Goal: Task Accomplishment & Management: Use online tool/utility

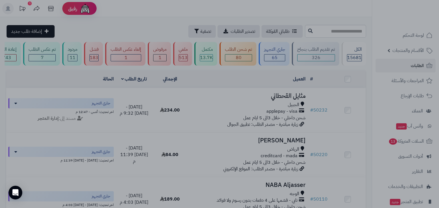
click at [332, 99] on div at bounding box center [219, 104] width 439 height 208
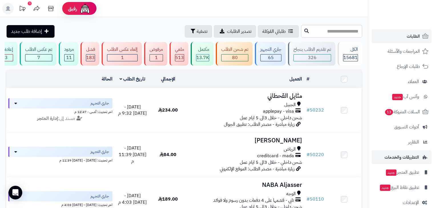
scroll to position [38, 0]
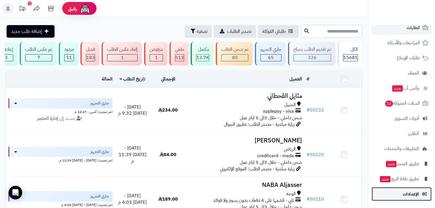
click at [418, 199] on link "الإعدادات" at bounding box center [402, 194] width 60 height 14
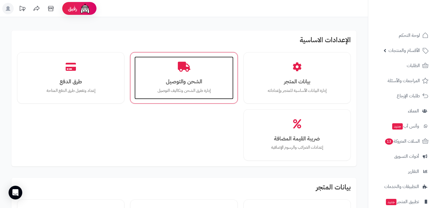
click at [171, 80] on h3 "الشحن والتوصيل" at bounding box center [183, 82] width 87 height 6
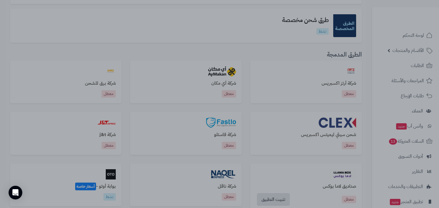
click at [208, 185] on div at bounding box center [219, 104] width 439 height 208
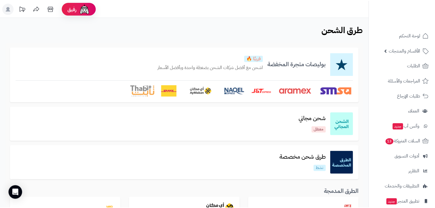
scroll to position [137, 0]
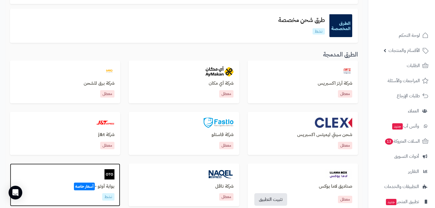
click at [99, 184] on h3 "بوابة أوتو - أسعار خاصة" at bounding box center [65, 186] width 99 height 5
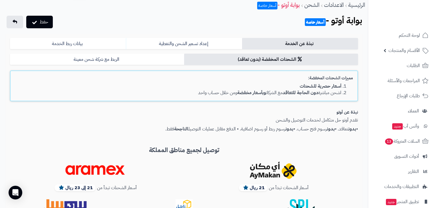
scroll to position [23, 0]
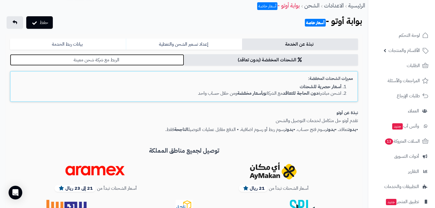
click at [131, 57] on link "الربط مع شركة شحن معينة" at bounding box center [97, 59] width 174 height 11
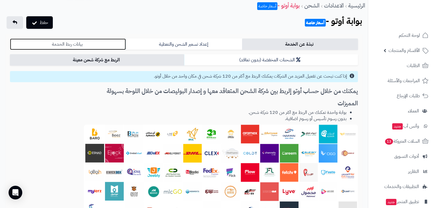
click at [100, 43] on link "بيانات ربط الخدمة" at bounding box center [68, 44] width 116 height 11
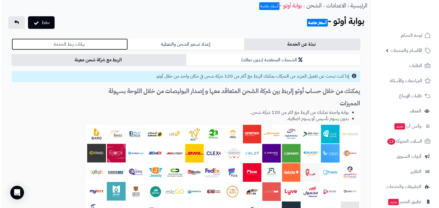
scroll to position [0, 0]
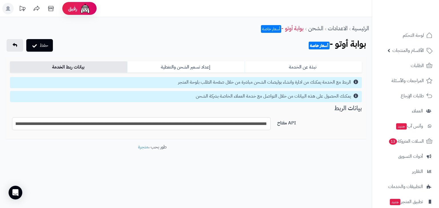
click at [189, 121] on input "**********" at bounding box center [141, 123] width 259 height 13
click at [50, 41] on button "حفظ" at bounding box center [39, 45] width 27 height 13
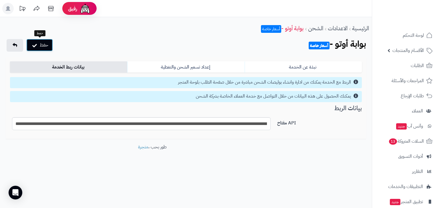
scroll to position [0, 0]
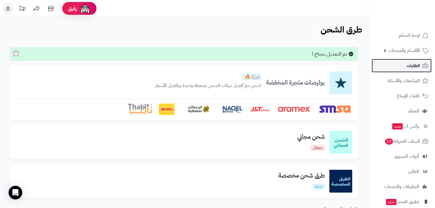
click at [399, 69] on link "الطلبات" at bounding box center [402, 66] width 60 height 14
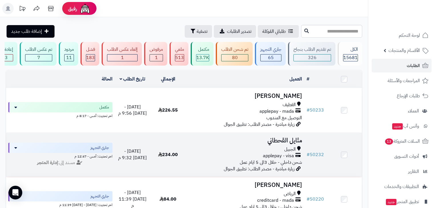
drag, startPoint x: 255, startPoint y: 117, endPoint x: 260, endPoint y: 147, distance: 31.4
click at [264, 163] on span "شحن داخلي - خلال 3الى 5 ايام عمل" at bounding box center [271, 162] width 62 height 7
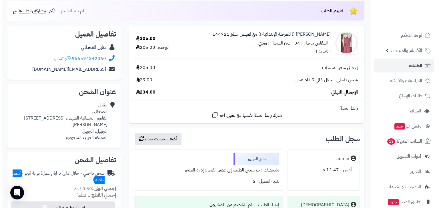
scroll to position [114, 0]
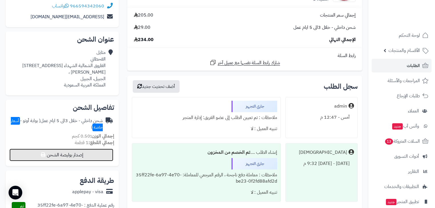
click at [89, 154] on button "إصدار بوليصة الشحن" at bounding box center [61, 155] width 104 height 13
select select "***"
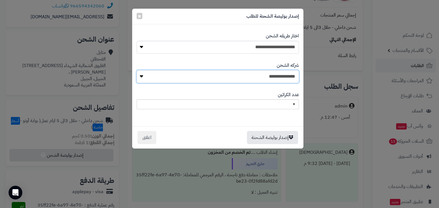
click at [282, 73] on select "**********" at bounding box center [218, 76] width 162 height 13
select select "****"
click at [138, 70] on select "**********" at bounding box center [218, 76] width 162 height 13
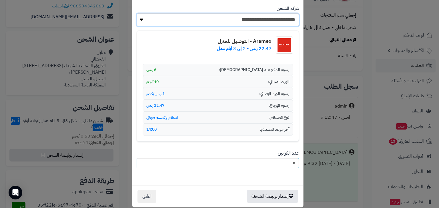
scroll to position [64, 0]
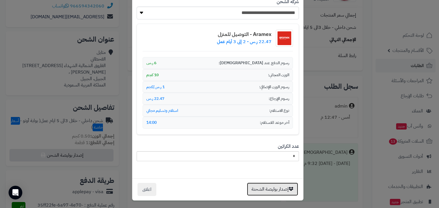
click at [286, 191] on button "إصدار بوليصة الشحنة" at bounding box center [272, 189] width 51 height 13
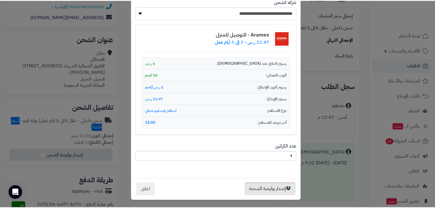
scroll to position [0, 0]
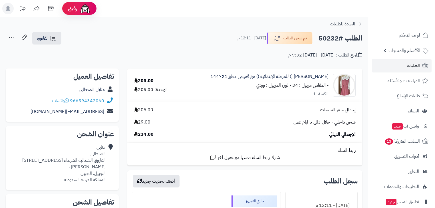
scroll to position [95, 0]
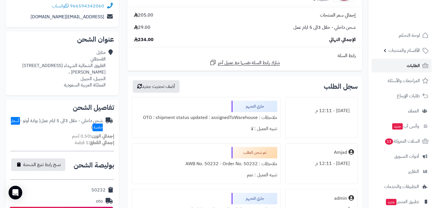
click at [406, 62] on link "الطلبات" at bounding box center [402, 66] width 60 height 14
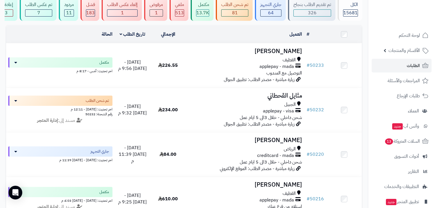
scroll to position [46, 0]
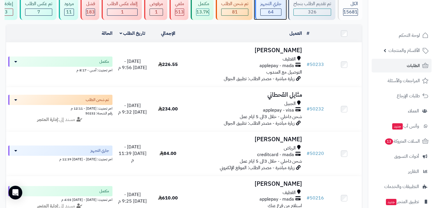
click at [278, 15] on div "64" at bounding box center [271, 12] width 21 height 7
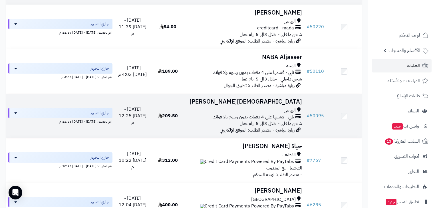
scroll to position [91, 0]
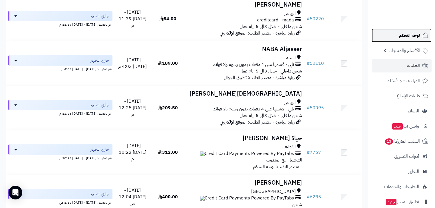
click at [408, 34] on span "لوحة التحكم" at bounding box center [409, 35] width 21 height 8
